Goal: Information Seeking & Learning: Find specific fact

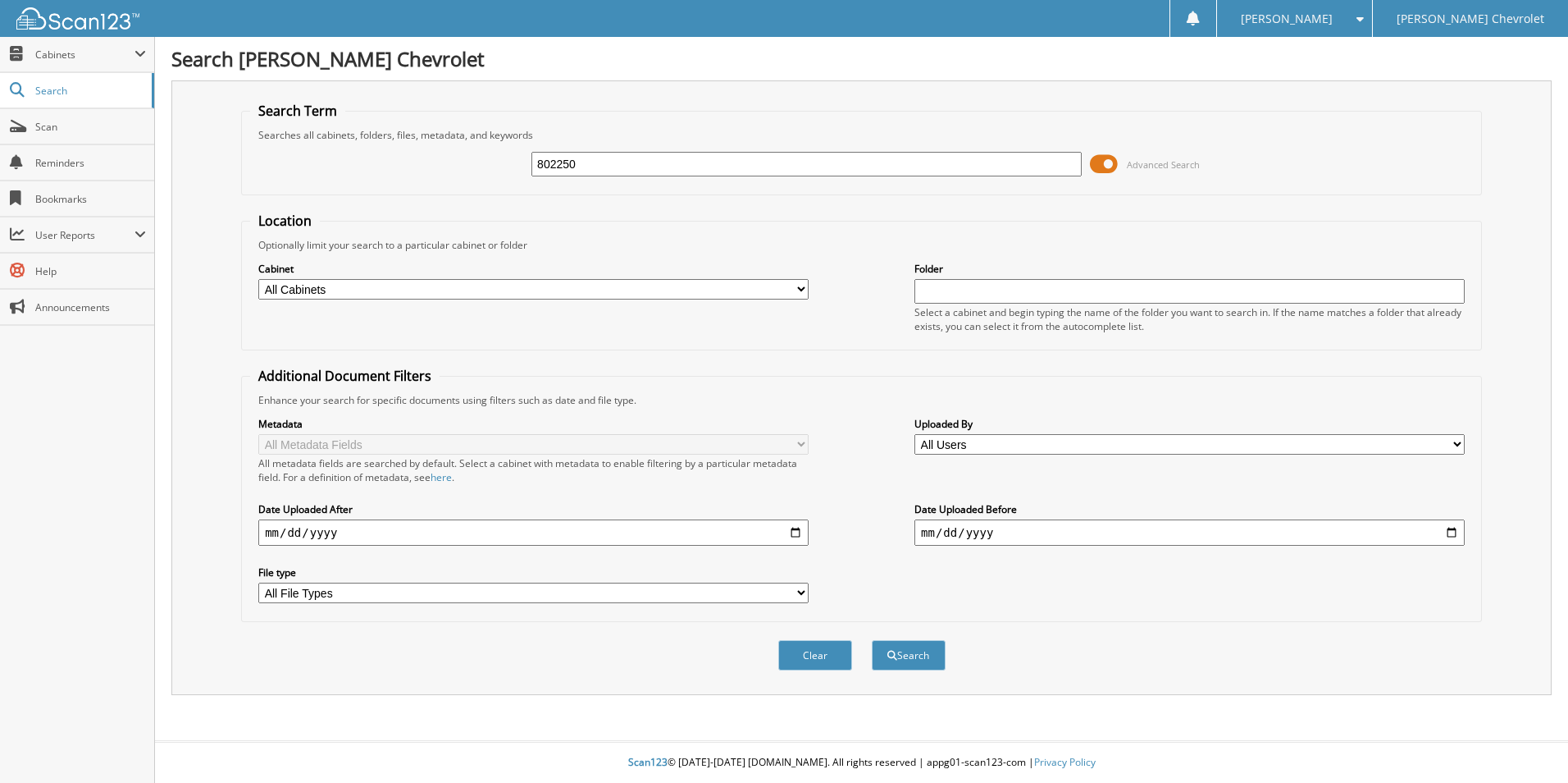
type input "802250"
click at [872, 640] on button "Search" at bounding box center [909, 655] width 74 height 30
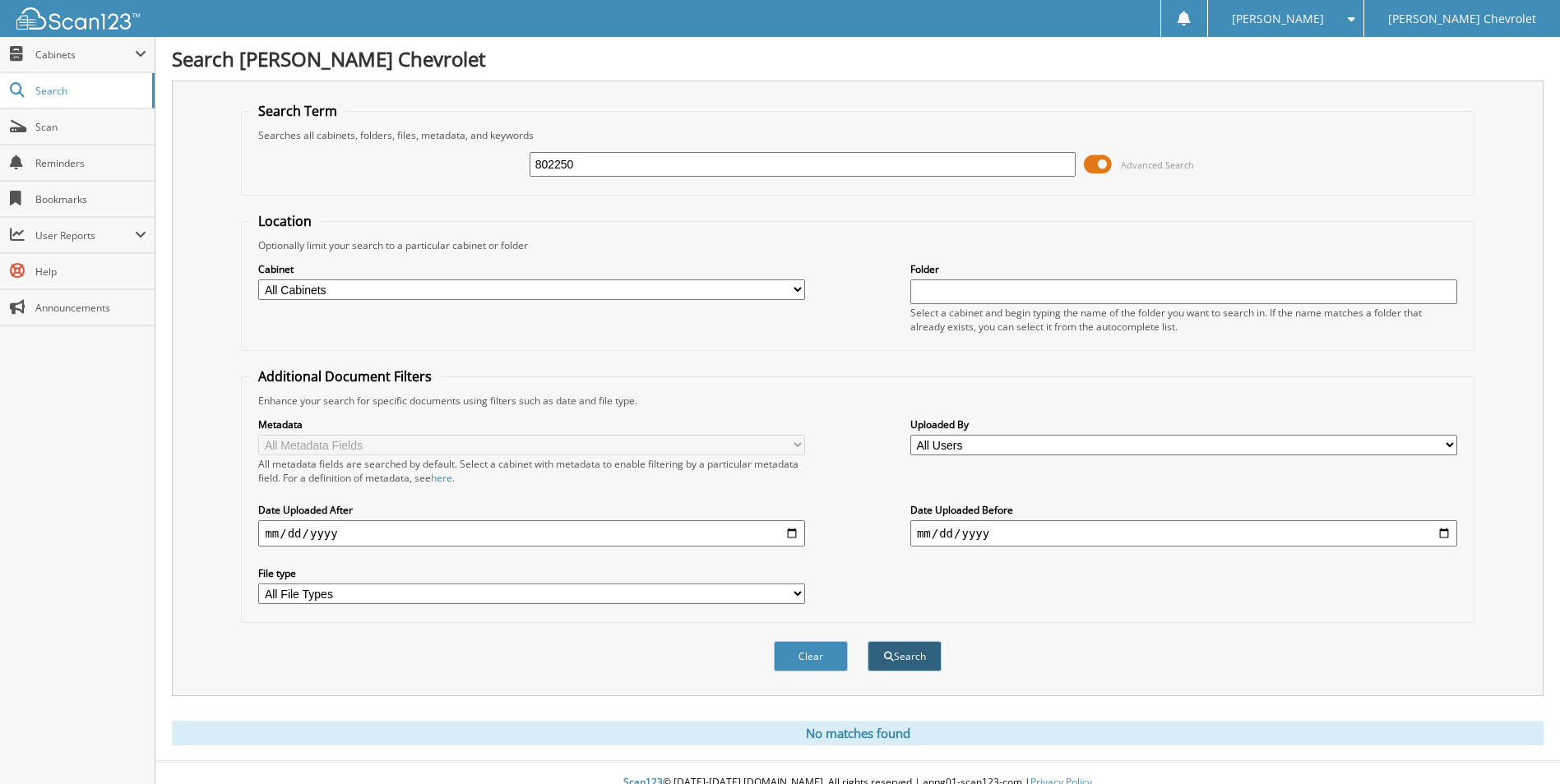
click at [907, 654] on button "Search" at bounding box center [904, 656] width 74 height 30
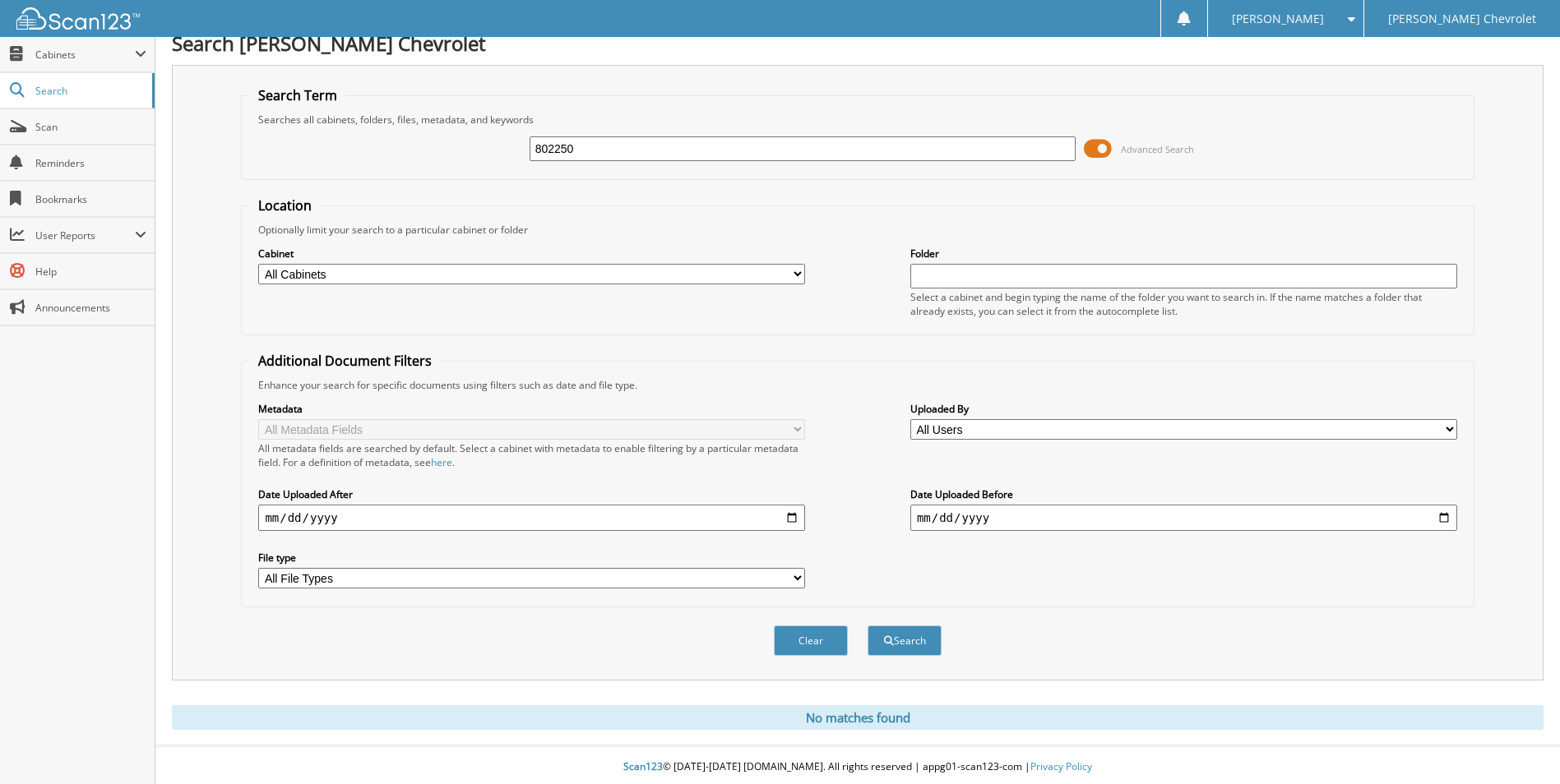
scroll to position [19, 0]
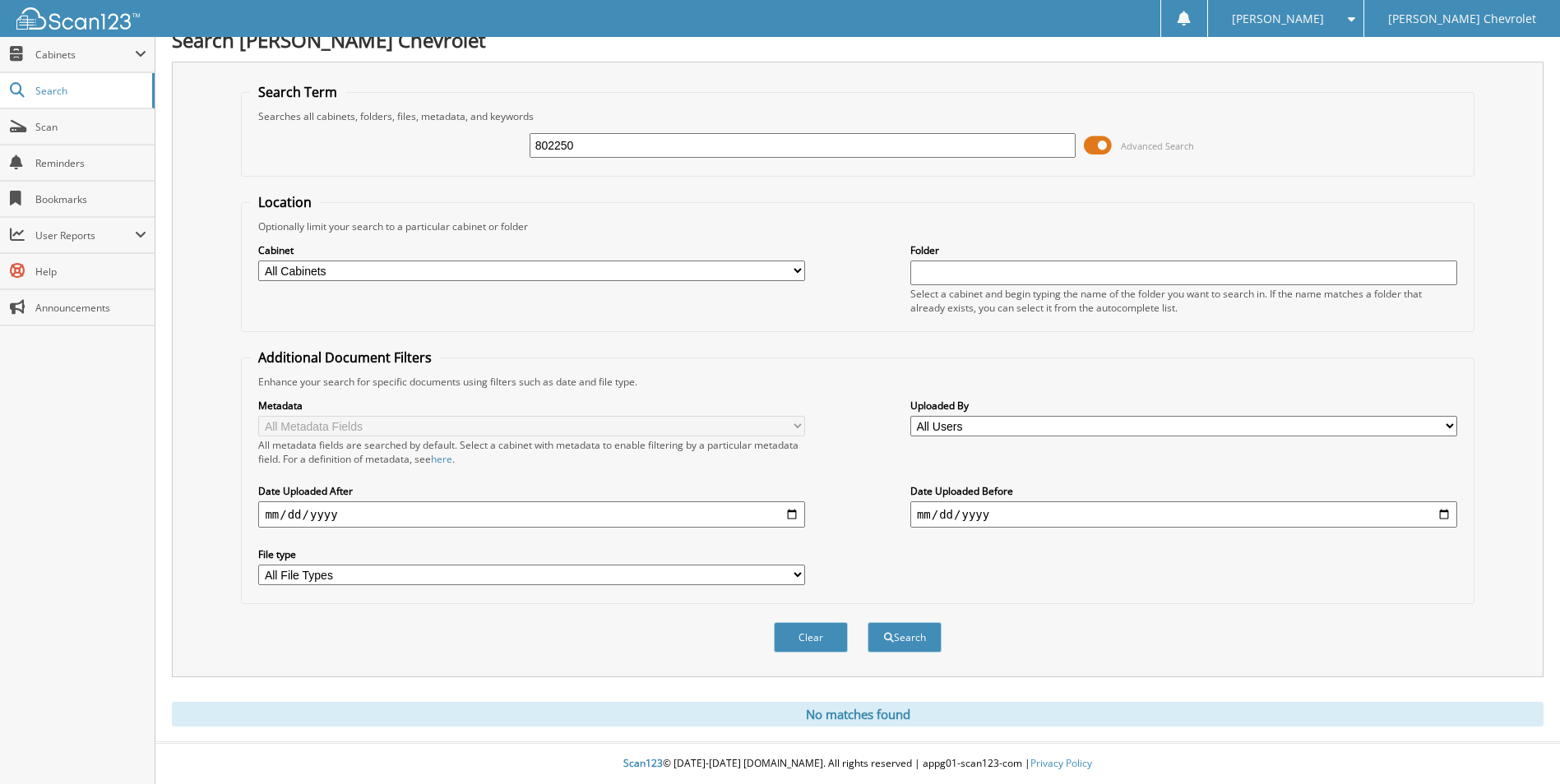
click at [583, 143] on input "802250" at bounding box center [803, 146] width 547 height 25
type input "8"
click at [456, 276] on select "All Cabinets CAR DEALS PARTS SERVICE RO Needs Filing" at bounding box center [531, 270] width 547 height 20
select select "32767"
click at [258, 261] on select "All Cabinets CAR DEALS PARTS SERVICE RO Needs Filing" at bounding box center [531, 270] width 547 height 20
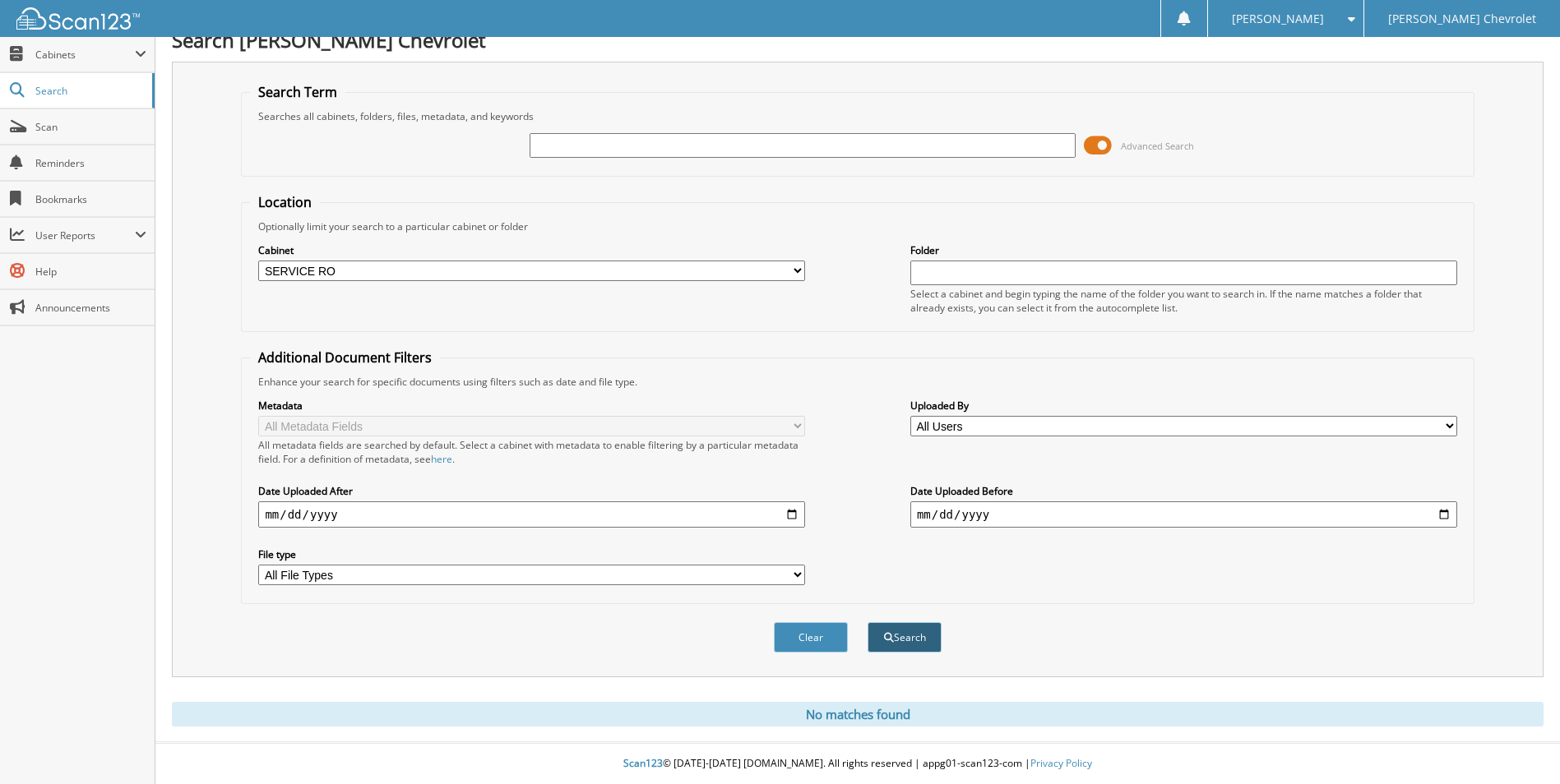
click at [903, 645] on button "Search" at bounding box center [904, 636] width 74 height 30
click at [584, 143] on input "text" at bounding box center [803, 146] width 547 height 25
type input "515013"
click at [880, 637] on button "Search" at bounding box center [904, 636] width 74 height 30
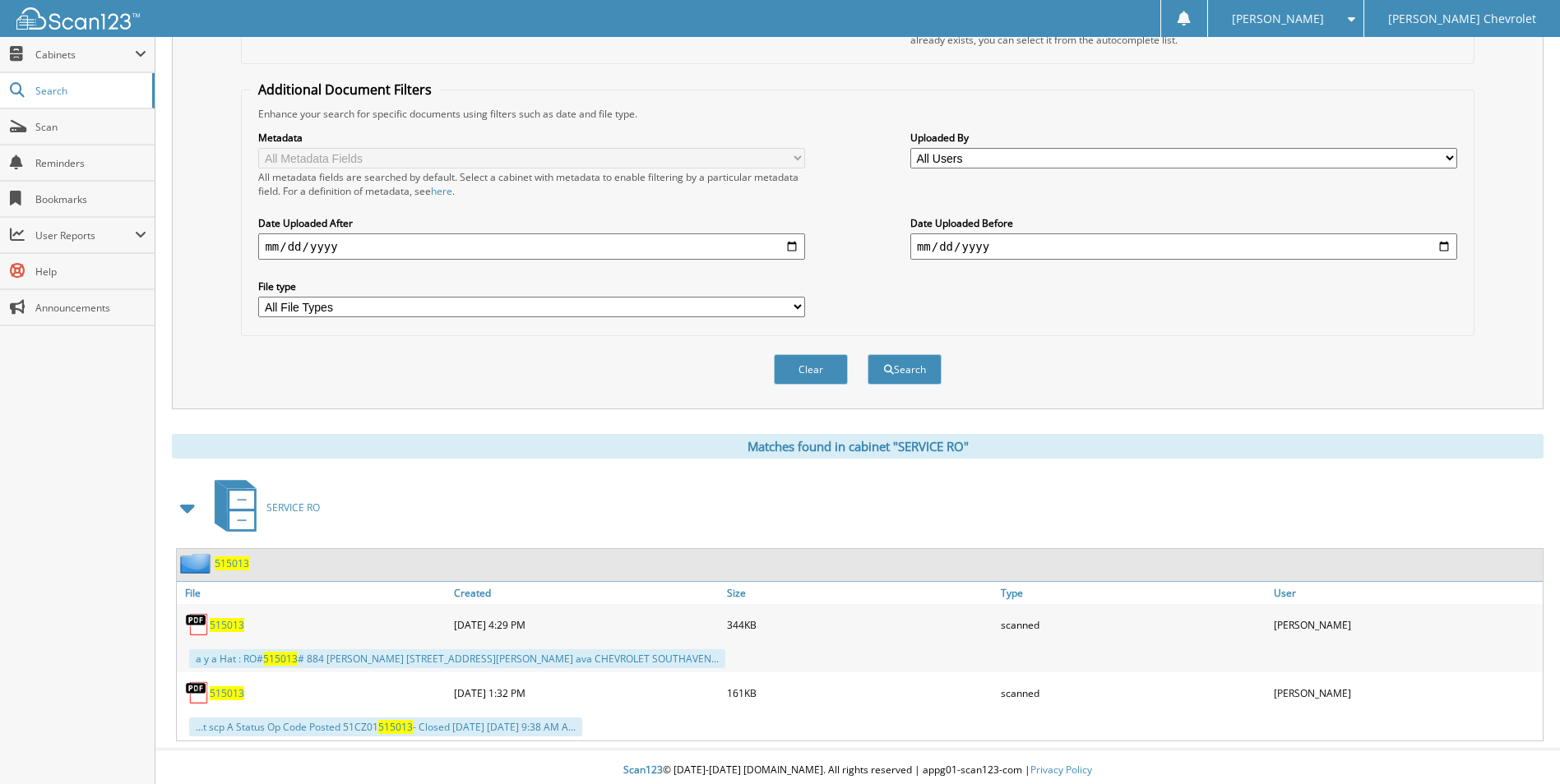
scroll to position [294, 0]
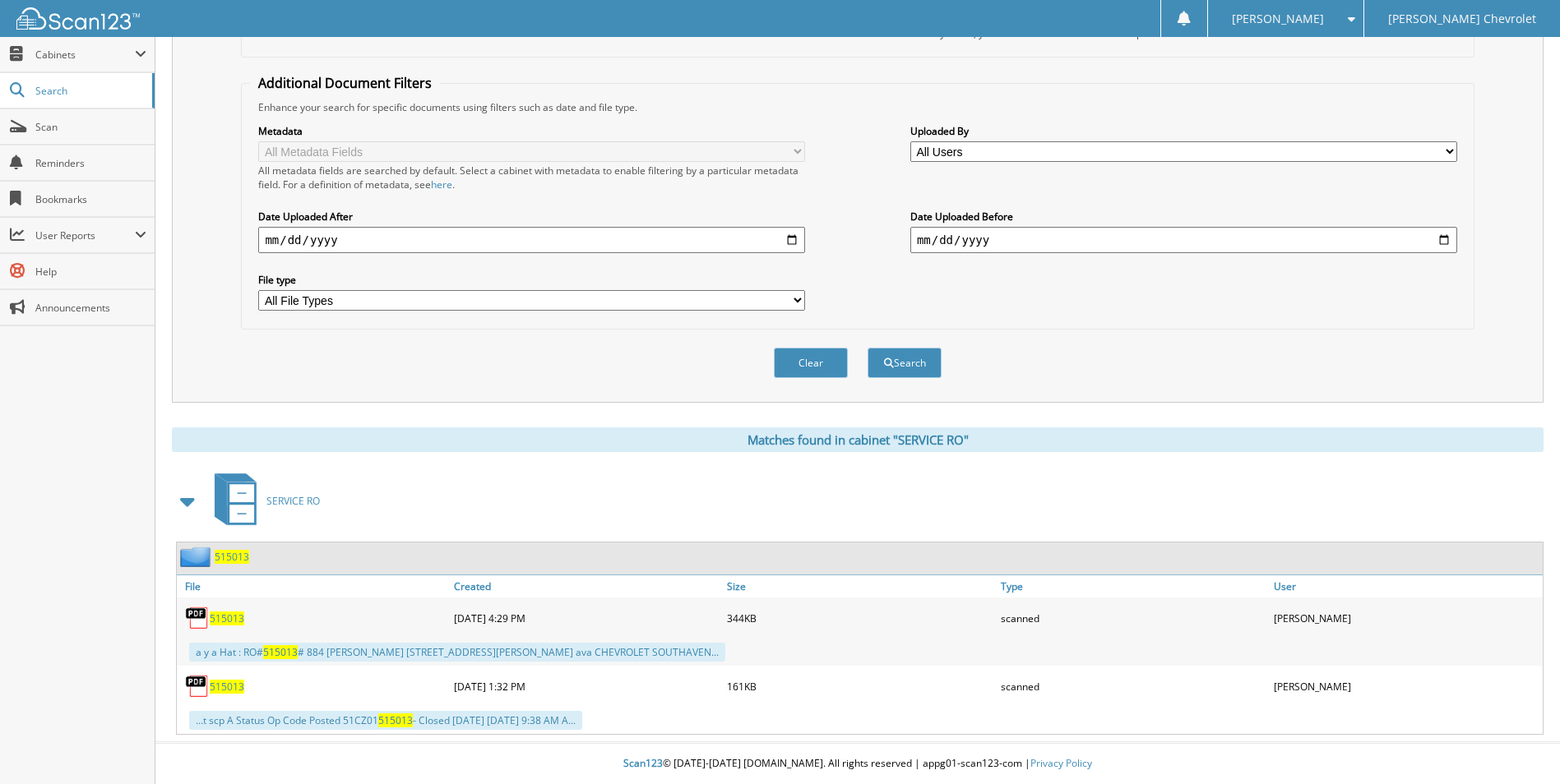
click at [234, 615] on span "515013" at bounding box center [227, 618] width 35 height 14
click at [227, 685] on span "515013" at bounding box center [227, 686] width 35 height 14
